Goal: Find specific page/section: Find specific page/section

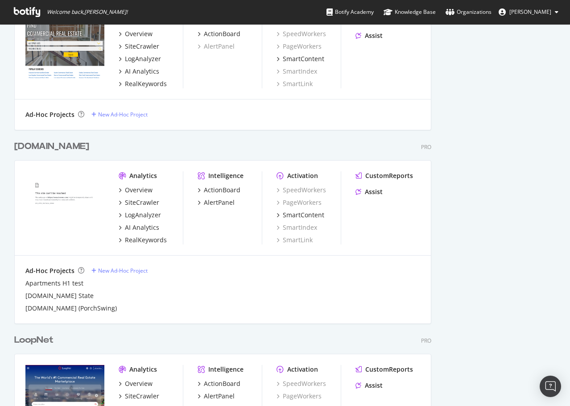
scroll to position [402, 0]
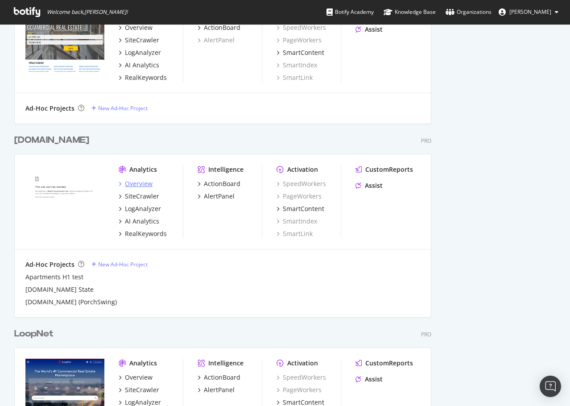
click at [134, 182] on div "Overview" at bounding box center [139, 183] width 28 height 9
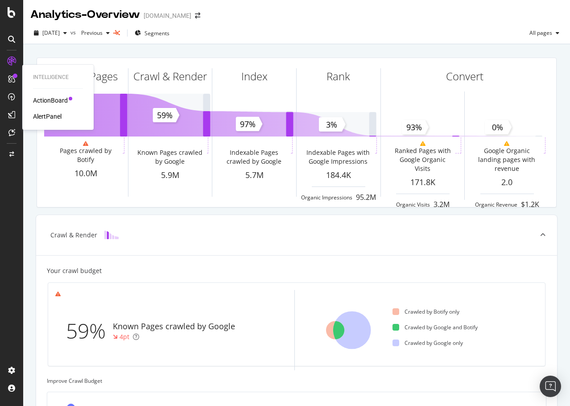
click at [54, 99] on div "ActionBoard" at bounding box center [50, 100] width 35 height 9
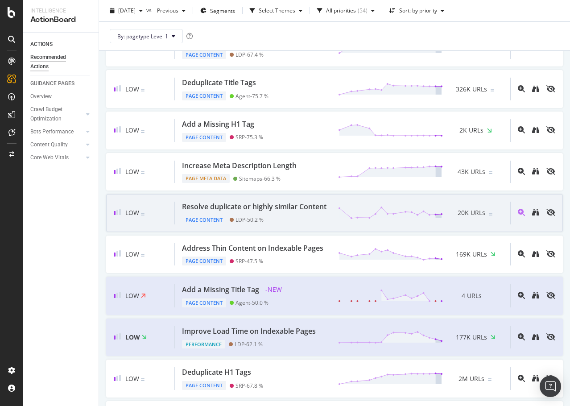
scroll to position [357, 0]
